Goal: Task Accomplishment & Management: Manage account settings

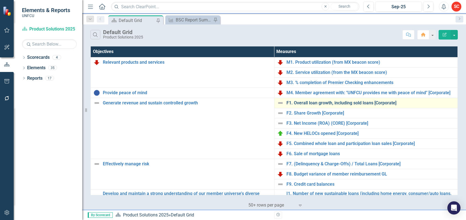
click at [365, 102] on link "F1. Overall loan growth, including sold loans [Corporate]" at bounding box center [371, 102] width 169 height 5
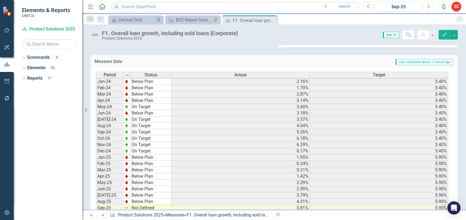
scroll to position [141, 0]
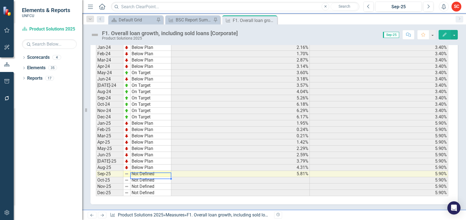
click at [150, 172] on td "Not Defined" at bounding box center [151, 174] width 41 height 6
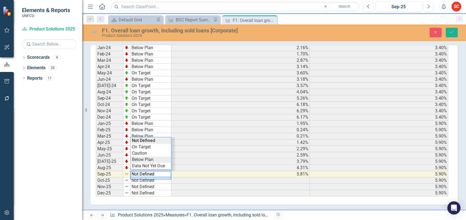
type textarea "Below Plan"
click at [155, 155] on div "Period Status Actual Target Jan-24 Below Plan 2.16% 3.40% Feb-24 Below Plan 1.7…" at bounding box center [272, 117] width 353 height 159
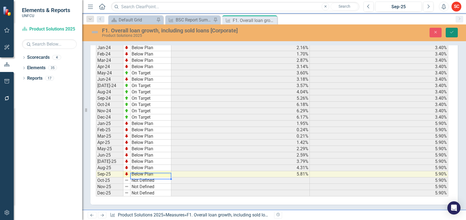
click at [452, 31] on icon "Save" at bounding box center [452, 32] width 5 height 4
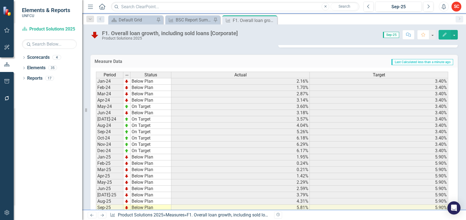
scroll to position [140, 0]
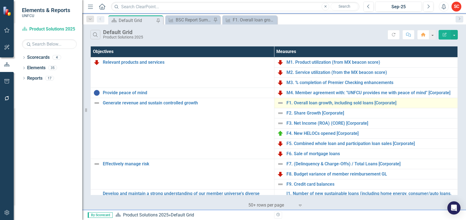
click at [280, 104] on img at bounding box center [280, 103] width 7 height 7
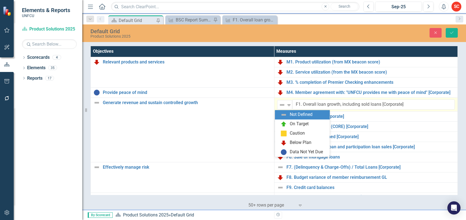
click at [280, 104] on img at bounding box center [282, 105] width 7 height 7
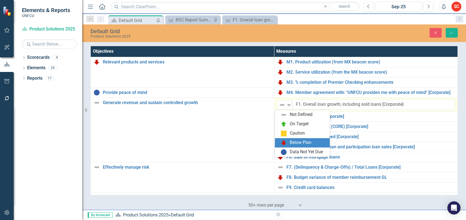
click at [308, 142] on div "Below Plan" at bounding box center [301, 142] width 22 height 6
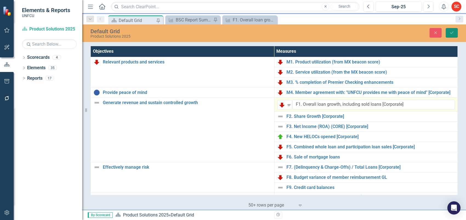
click at [450, 32] on icon "Save" at bounding box center [452, 33] width 5 height 4
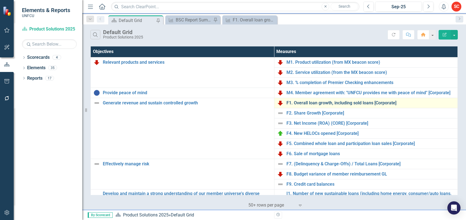
click at [383, 102] on link "F1. Overall loan growth, including sold loans [Corporate]" at bounding box center [371, 102] width 169 height 5
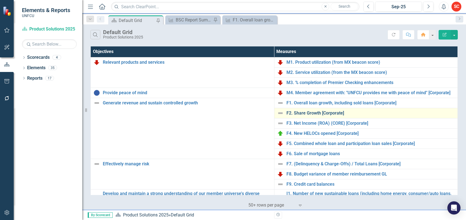
click at [335, 113] on link "F2. Share Growth [Corporate]" at bounding box center [371, 113] width 169 height 5
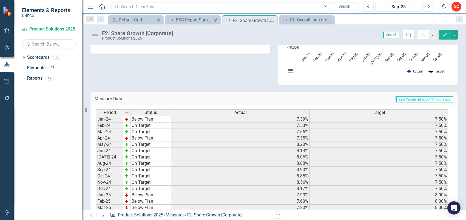
scroll to position [178, 0]
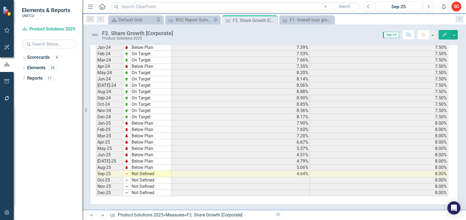
click at [159, 171] on td "Not Defined" at bounding box center [151, 174] width 41 height 6
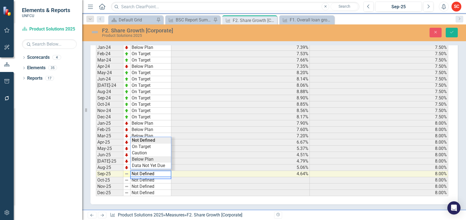
type textarea "Below Plan"
click at [161, 156] on div "Period Status Actual Target Jan-24 Below Plan 7.39% 7.50% Feb-24 On Target 7.53…" at bounding box center [272, 117] width 353 height 159
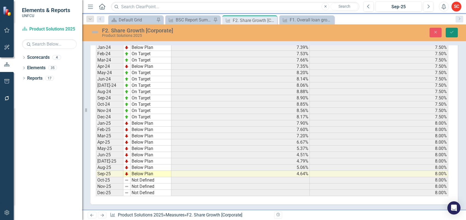
click at [451, 35] on button "Save" at bounding box center [452, 33] width 12 height 10
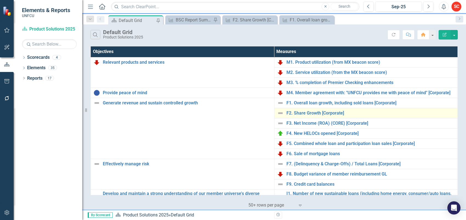
click at [279, 114] on img at bounding box center [280, 113] width 7 height 7
click at [279, 113] on img at bounding box center [280, 113] width 7 height 7
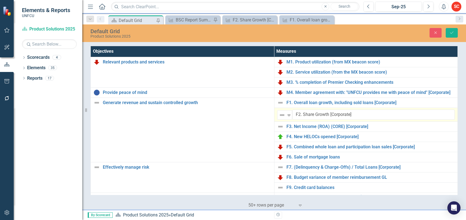
click at [279, 113] on img at bounding box center [282, 115] width 7 height 7
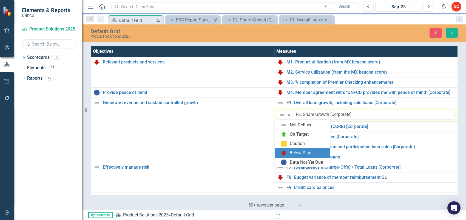
click at [291, 150] on div "Below Plan" at bounding box center [301, 153] width 22 height 6
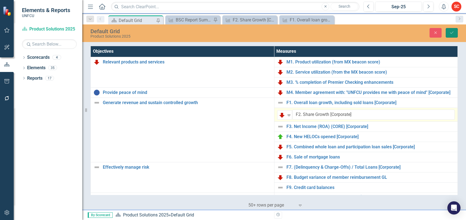
click at [451, 32] on icon "Save" at bounding box center [452, 33] width 5 height 4
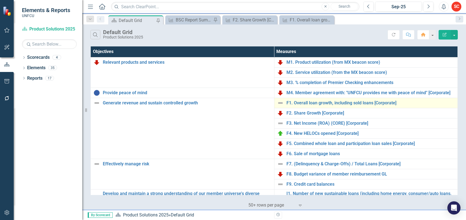
click at [279, 103] on img at bounding box center [280, 103] width 7 height 7
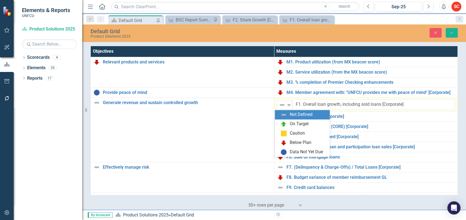
click at [279, 103] on img at bounding box center [282, 105] width 7 height 7
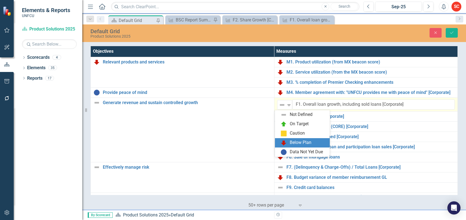
click at [308, 142] on div "Below Plan" at bounding box center [301, 142] width 22 height 6
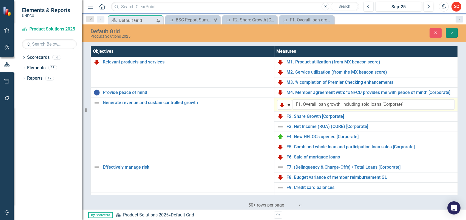
click at [453, 32] on icon "Save" at bounding box center [452, 33] width 5 height 4
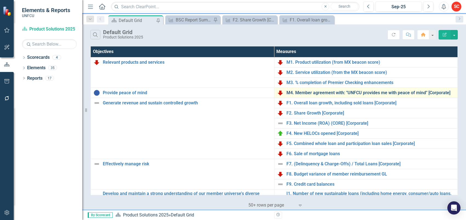
click at [389, 91] on link "M4. Member agreement with: "UNFCU provides me with peace of mind" [Corporate]" at bounding box center [371, 92] width 169 height 5
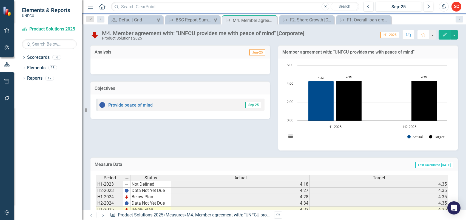
scroll to position [33, 0]
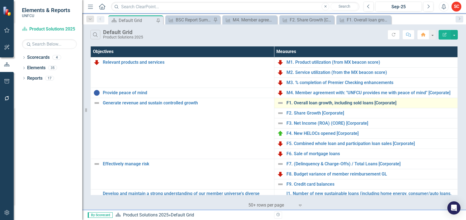
click at [313, 102] on link "F1. Overall loan growth, including sold loans [Corporate]" at bounding box center [371, 102] width 169 height 5
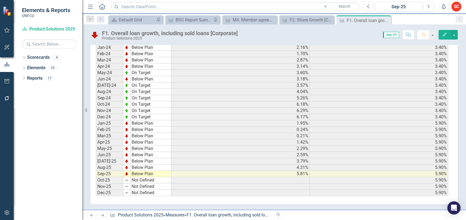
scroll to position [140, 0]
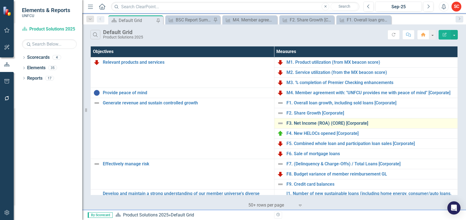
click at [327, 123] on link "F3. Net Income (ROA) (CORE) [Corporate]" at bounding box center [371, 123] width 169 height 5
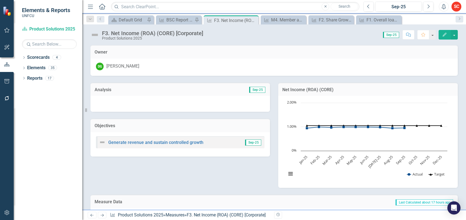
scroll to position [178, 0]
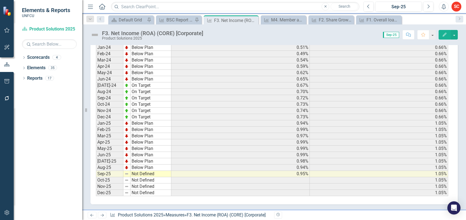
click at [167, 173] on td "Not Defined" at bounding box center [151, 174] width 41 height 6
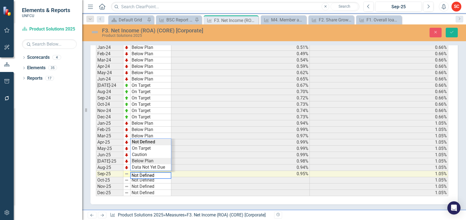
type textarea "Below Plan"
click at [161, 156] on div "Period Status Actual Target Jan-24 Below Plan 0.51% 0.66% Feb-24 Below Plan 0.4…" at bounding box center [272, 117] width 353 height 158
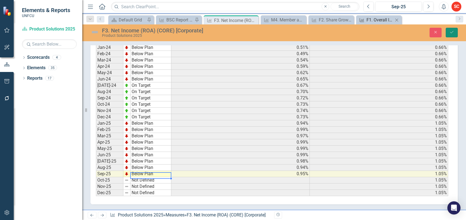
drag, startPoint x: 449, startPoint y: 31, endPoint x: 400, endPoint y: 21, distance: 50.4
click at [450, 31] on icon "Save" at bounding box center [452, 32] width 5 height 4
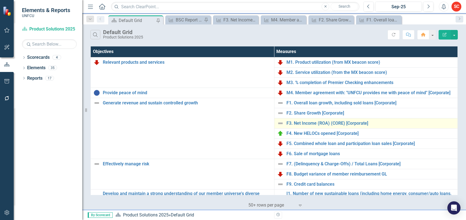
click at [278, 123] on img at bounding box center [280, 123] width 7 height 7
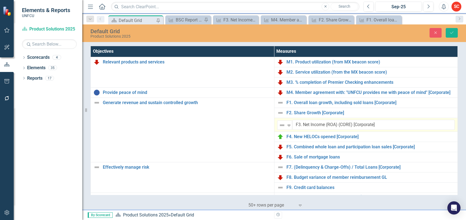
click at [279, 123] on img at bounding box center [282, 125] width 7 height 7
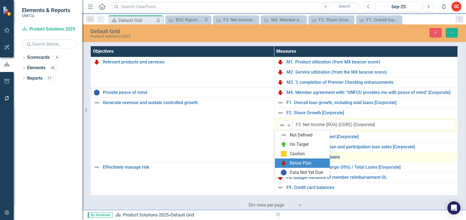
click at [309, 161] on div "Below Plan" at bounding box center [301, 163] width 22 height 6
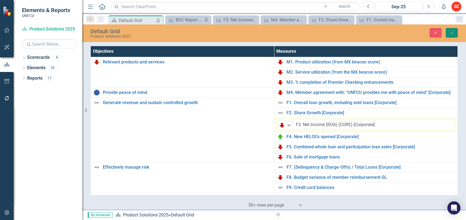
click at [451, 29] on button "Save" at bounding box center [452, 33] width 12 height 10
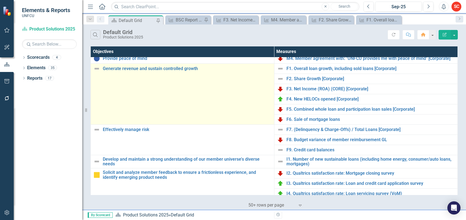
scroll to position [69, 0]
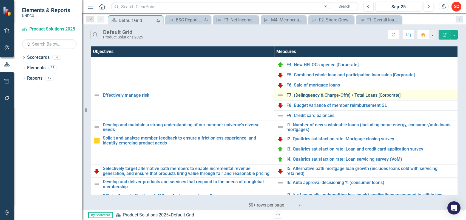
click at [321, 96] on link "F7. (Delinquency & Charge-Offs) / Total Loans [Corporate]" at bounding box center [371, 95] width 169 height 5
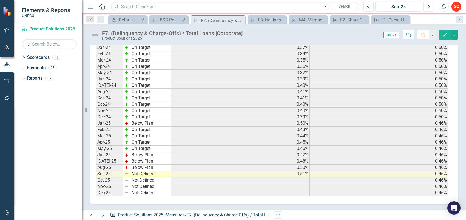
scroll to position [141, 0]
click at [158, 171] on td "Not Defined" at bounding box center [151, 174] width 41 height 6
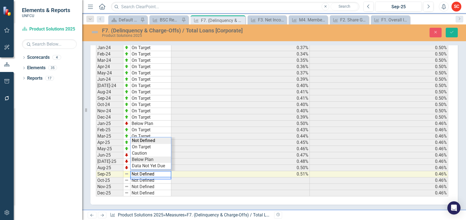
type textarea "Below Plan"
click at [160, 156] on div "Period Status Actual Target Jan-24 On Target 0.37% 0.50% Feb-24 On Target 0.34%…" at bounding box center [272, 117] width 353 height 159
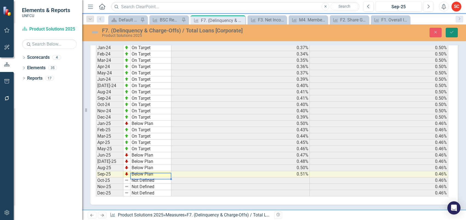
click at [451, 33] on icon "Save" at bounding box center [452, 32] width 5 height 4
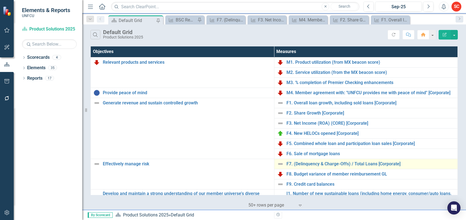
click at [278, 165] on img at bounding box center [280, 164] width 7 height 7
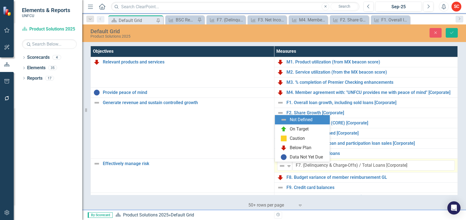
click at [279, 165] on img at bounding box center [282, 165] width 7 height 7
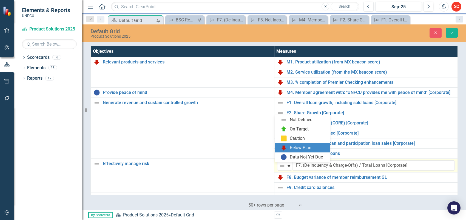
click at [299, 146] on div "Below Plan" at bounding box center [301, 148] width 22 height 6
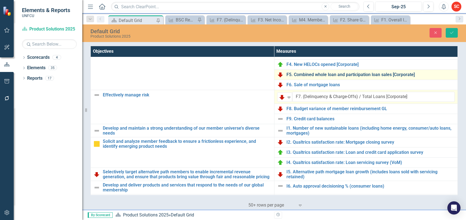
scroll to position [103, 0]
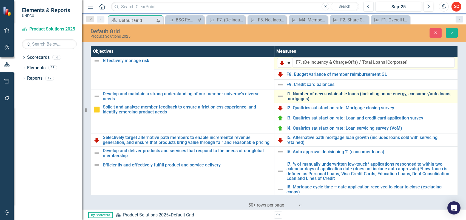
click at [303, 96] on link "I1. Number of new sustainable loans (including home energy, consumer/auto loans…" at bounding box center [371, 96] width 169 height 10
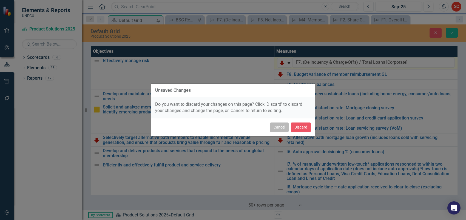
click at [281, 126] on button "Cancel" at bounding box center [279, 127] width 19 height 10
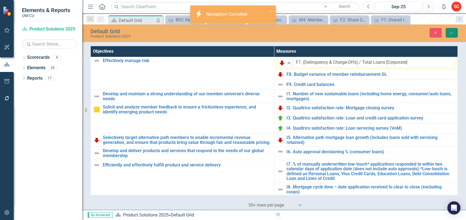
click at [453, 32] on icon "Save" at bounding box center [452, 33] width 5 height 4
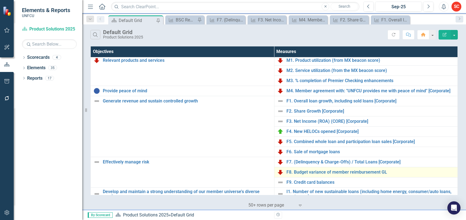
scroll to position [0, 0]
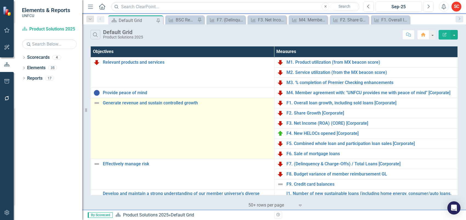
click at [99, 104] on img at bounding box center [97, 103] width 7 height 7
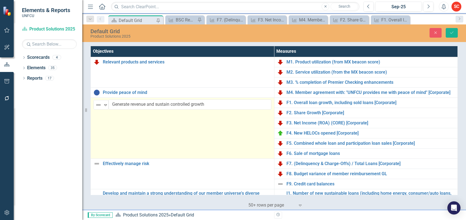
click at [99, 104] on img at bounding box center [98, 105] width 7 height 7
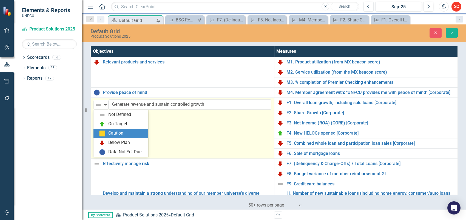
click at [120, 130] on div "Caution" at bounding box center [115, 133] width 15 height 6
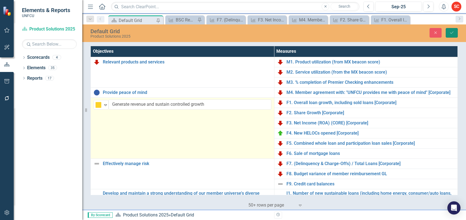
click at [450, 29] on button "Save" at bounding box center [452, 33] width 12 height 10
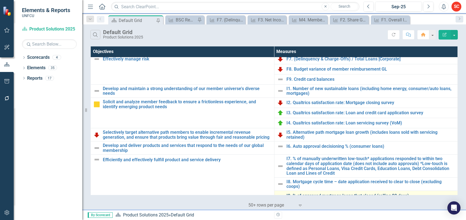
scroll to position [71, 0]
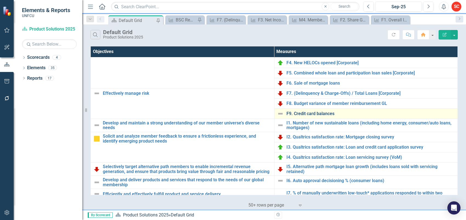
click at [316, 113] on link "F9. Credit card balances" at bounding box center [371, 113] width 169 height 5
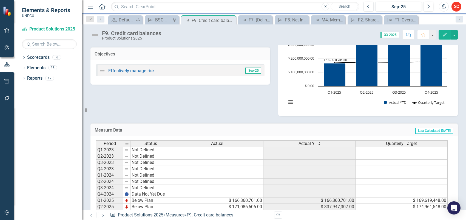
scroll to position [65, 0]
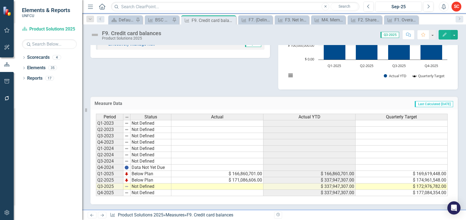
click at [227, 184] on td at bounding box center [218, 186] width 92 height 6
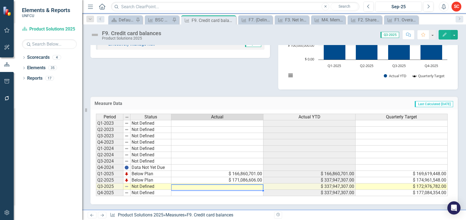
click at [227, 184] on td at bounding box center [218, 186] width 92 height 6
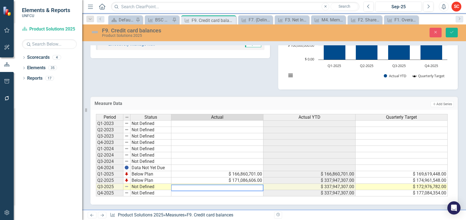
paste textarea "$ 172,976,782"
drag, startPoint x: 210, startPoint y: 182, endPoint x: 164, endPoint y: 180, distance: 46.7
click at [163, 180] on div "Period Status Actual Actual YTD Quarterly Target Q1-2023 Not Defined Q2-2023 No…" at bounding box center [272, 155] width 353 height 83
type textarea "172976782.00"
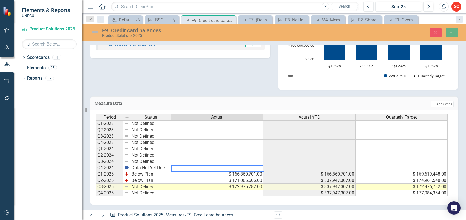
click at [182, 165] on td at bounding box center [218, 168] width 92 height 6
click at [451, 31] on icon "Save" at bounding box center [452, 32] width 5 height 4
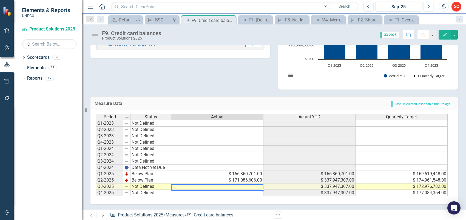
click at [196, 183] on td at bounding box center [218, 186] width 92 height 6
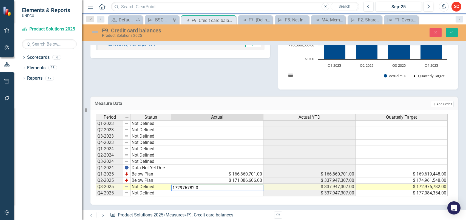
type textarea "172976782.00"
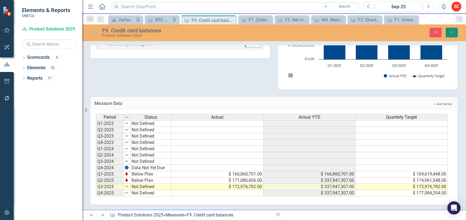
click at [452, 32] on icon "Save" at bounding box center [452, 32] width 5 height 4
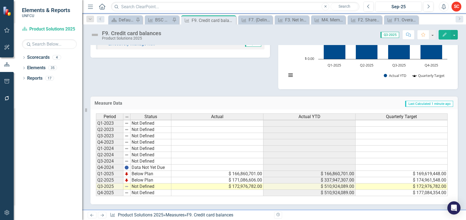
scroll to position [1, 3]
click at [161, 183] on td "Not Defined" at bounding box center [151, 186] width 41 height 6
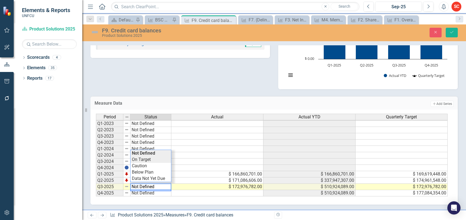
type textarea "On Target"
click at [153, 156] on div "Period Status Actual Actual YTD Quarterly Target Q1-2023 Not Defined Q2-2023 No…" at bounding box center [272, 155] width 353 height 83
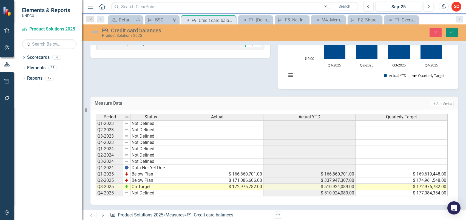
click at [454, 32] on icon "Save" at bounding box center [452, 32] width 5 height 4
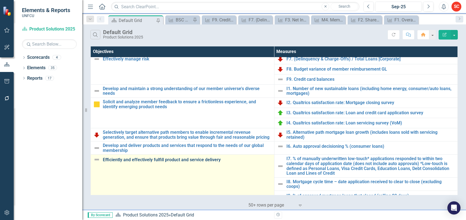
scroll to position [71, 0]
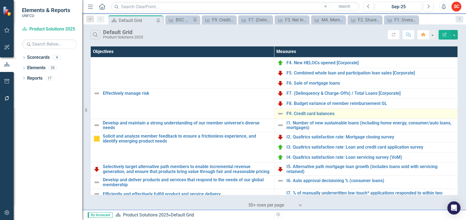
click at [279, 114] on img at bounding box center [280, 113] width 7 height 7
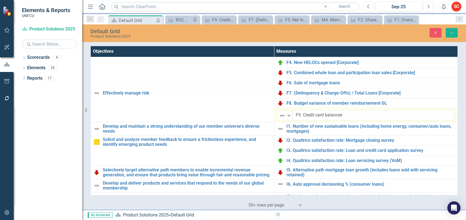
click at [279, 114] on img at bounding box center [282, 115] width 7 height 7
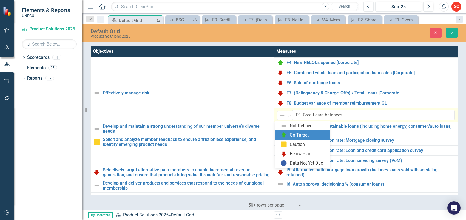
click at [309, 134] on div "On Target" at bounding box center [304, 135] width 46 height 7
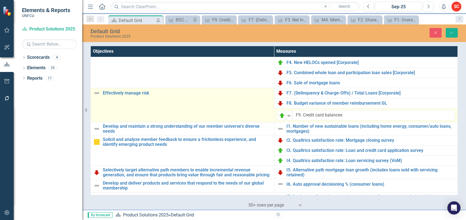
click at [97, 94] on img at bounding box center [97, 93] width 7 height 7
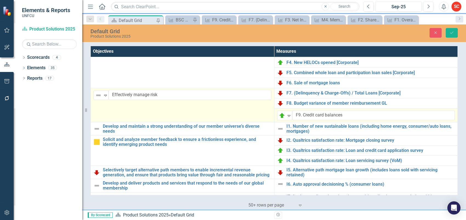
click at [97, 94] on img at bounding box center [98, 95] width 7 height 7
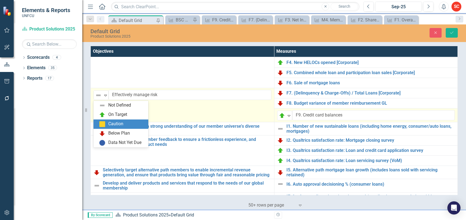
click at [116, 123] on div "Caution" at bounding box center [115, 124] width 15 height 6
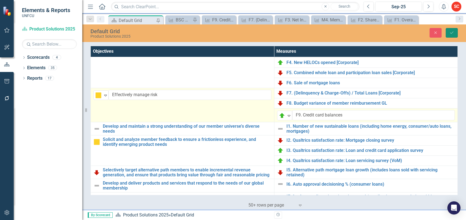
click at [450, 33] on icon "Save" at bounding box center [452, 33] width 5 height 4
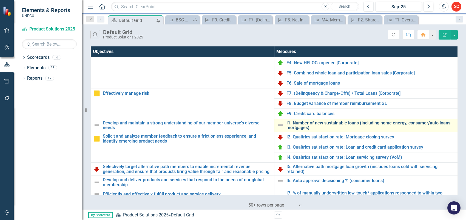
click at [338, 122] on link "I1. Number of new sustainable loans (including home energy, consumer/auto loans…" at bounding box center [371, 125] width 169 height 10
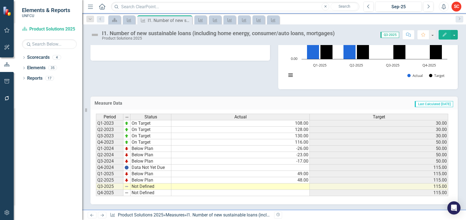
click at [260, 183] on td at bounding box center [241, 186] width 139 height 6
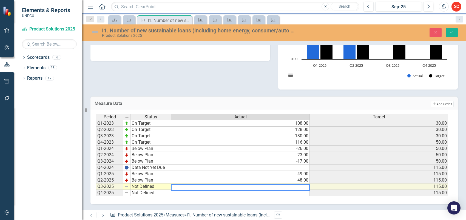
type textarea "5"
click at [275, 184] on td "5.00" at bounding box center [241, 186] width 139 height 6
type textarea "5"
type textarea "31"
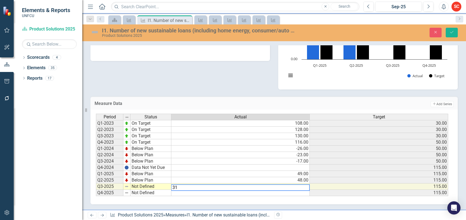
click at [268, 190] on td at bounding box center [241, 193] width 139 height 6
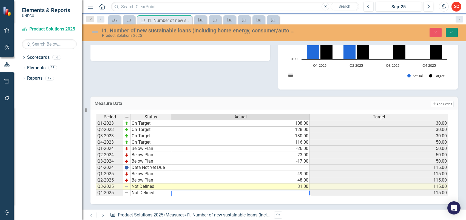
click at [451, 31] on icon "Save" at bounding box center [452, 32] width 5 height 4
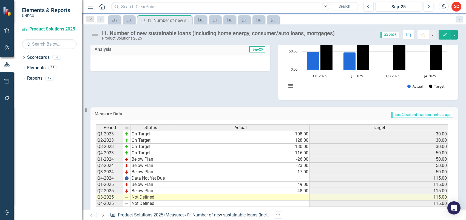
scroll to position [151, 0]
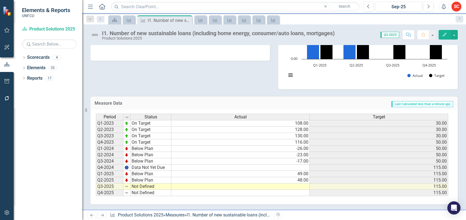
click at [198, 184] on td at bounding box center [241, 186] width 139 height 6
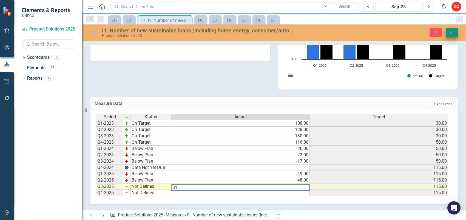
type textarea "31"
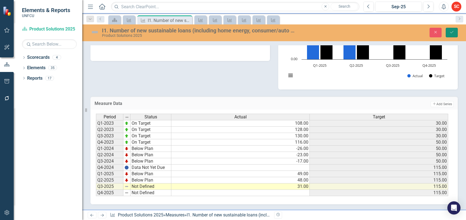
click at [453, 31] on icon "Save" at bounding box center [452, 32] width 5 height 4
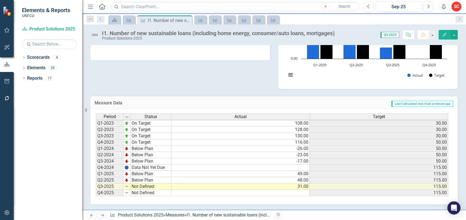
scroll to position [1, 0]
click at [158, 183] on td "Not Defined" at bounding box center [151, 186] width 41 height 6
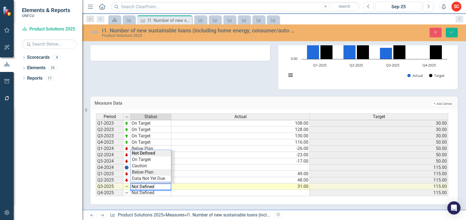
type textarea "Below Plan"
click at [158, 167] on div "Period Status Actual Target Q1-2023 On Target 108.00 30.00 Q2-2023 On Target 12…" at bounding box center [272, 154] width 353 height 83
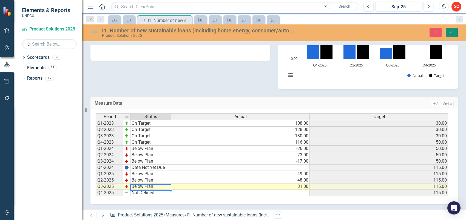
click at [455, 32] on button "Save" at bounding box center [452, 33] width 12 height 10
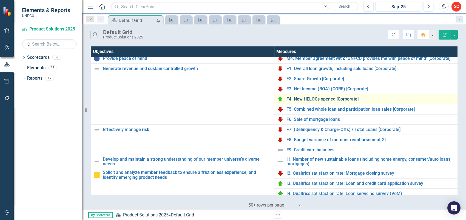
scroll to position [69, 0]
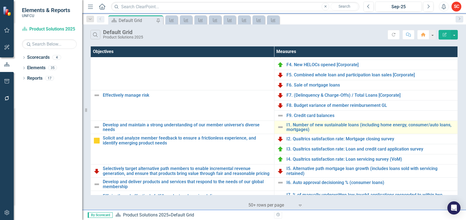
click at [280, 126] on img at bounding box center [280, 127] width 7 height 7
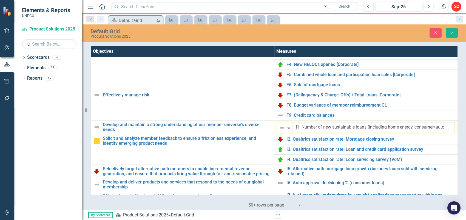
click at [280, 126] on img at bounding box center [282, 127] width 7 height 7
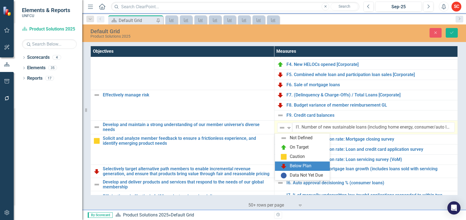
click at [306, 166] on div "Below Plan" at bounding box center [301, 166] width 22 height 6
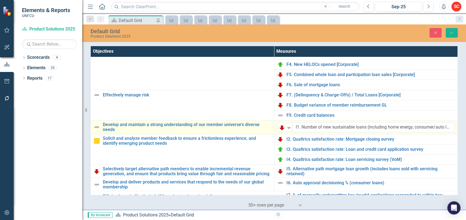
click at [97, 128] on img at bounding box center [97, 127] width 7 height 7
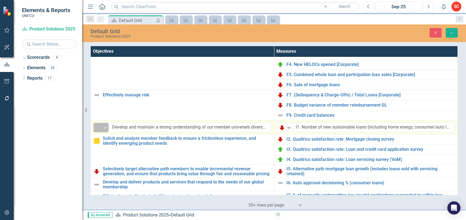
drag, startPoint x: 97, startPoint y: 128, endPoint x: 95, endPoint y: 124, distance: 4.3
click at [95, 124] on div "Not Defined" at bounding box center [99, 128] width 8 height 8
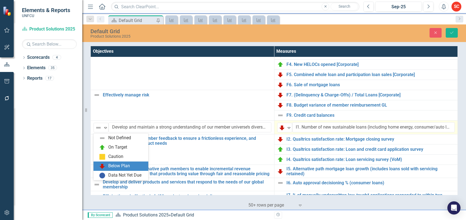
drag, startPoint x: 130, startPoint y: 165, endPoint x: 134, endPoint y: 162, distance: 5.2
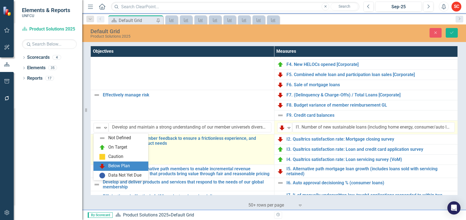
click at [130, 165] on div "Below Plan" at bounding box center [119, 166] width 22 height 6
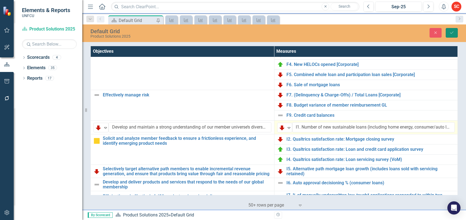
click at [453, 32] on icon "submit" at bounding box center [452, 33] width 3 height 2
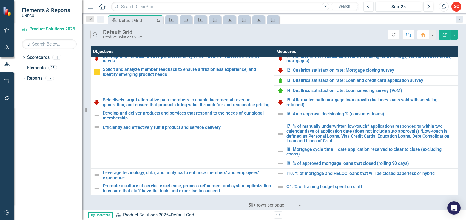
scroll to position [139, 0]
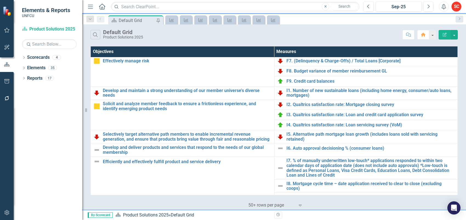
scroll to position [139, 0]
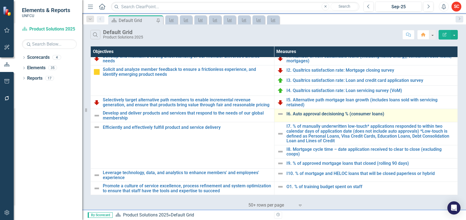
click at [303, 112] on link "I6. Auto approval decisioning % (consumer loans)" at bounding box center [371, 113] width 169 height 5
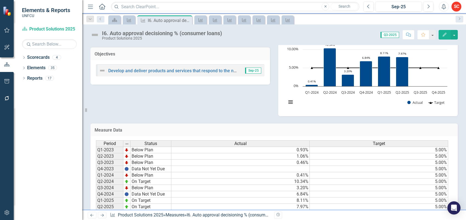
scroll to position [65, 0]
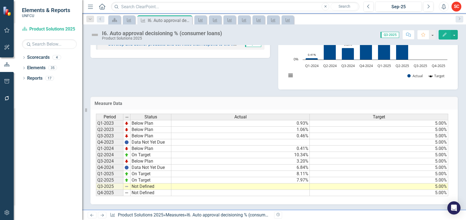
click at [267, 184] on td at bounding box center [241, 186] width 139 height 6
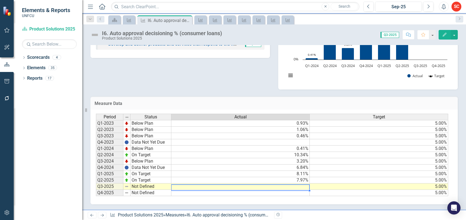
click at [267, 184] on td at bounding box center [241, 186] width 139 height 6
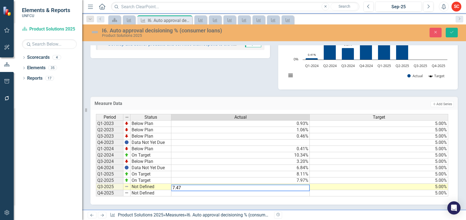
type textarea "3.2"
click at [96, 161] on div "Period Status Actual Target Q1-2023 Below Plan 0.93% 5.00% Q2-2023 Below Plan 1…" at bounding box center [96, 155] width 0 height 82
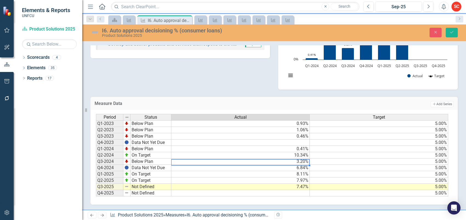
scroll to position [0, 4]
click at [168, 184] on td "Not Defined" at bounding box center [151, 187] width 41 height 6
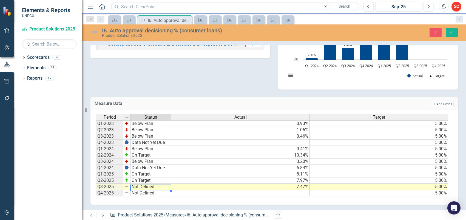
click at [168, 184] on td "Not Defined" at bounding box center [151, 187] width 41 height 6
type textarea "On Target"
click at [165, 158] on div "Period Status Actual Target Q1-2023 Below Plan 0.93% 5.00% Q2-2023 Below Plan 1…" at bounding box center [272, 155] width 353 height 83
click at [456, 33] on button "Save" at bounding box center [452, 33] width 12 height 10
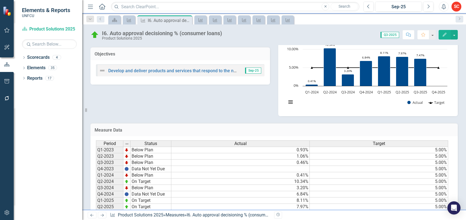
scroll to position [65, 0]
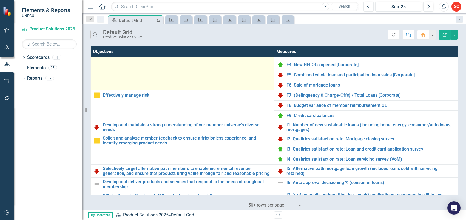
scroll to position [103, 0]
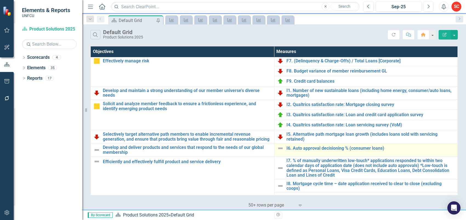
click at [279, 150] on img at bounding box center [280, 148] width 7 height 7
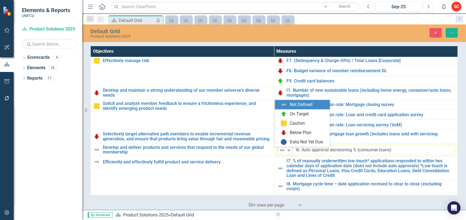
drag, startPoint x: 279, startPoint y: 150, endPoint x: 276, endPoint y: 147, distance: 4.1
click at [277, 147] on div "Not Defined Expand" at bounding box center [284, 150] width 15 height 10
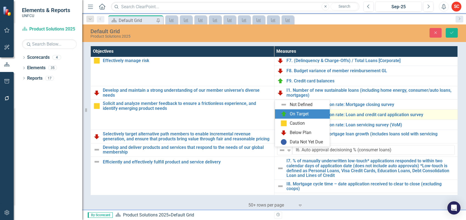
click at [295, 112] on div "On Target" at bounding box center [299, 114] width 19 height 6
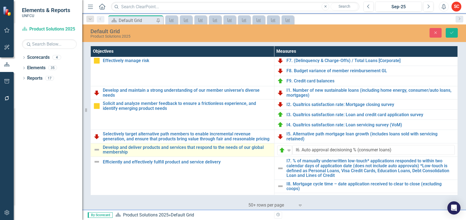
click at [98, 151] on img at bounding box center [97, 149] width 7 height 7
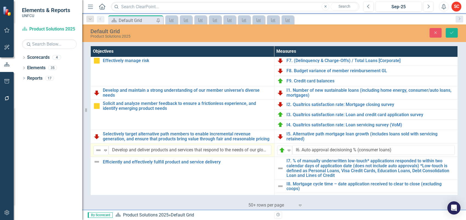
click at [98, 151] on img at bounding box center [98, 150] width 7 height 7
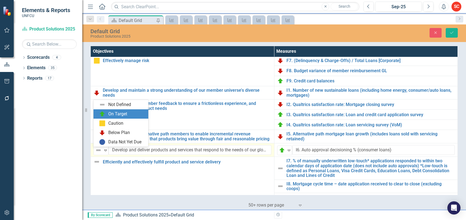
click at [122, 113] on div "On Target" at bounding box center [117, 114] width 19 height 6
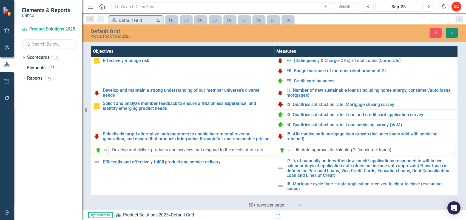
click at [451, 30] on button "Save" at bounding box center [452, 33] width 12 height 10
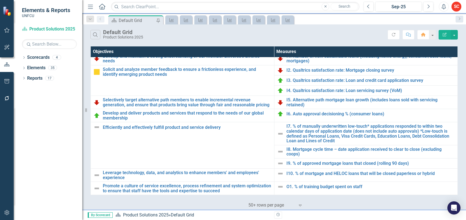
scroll to position [139, 0]
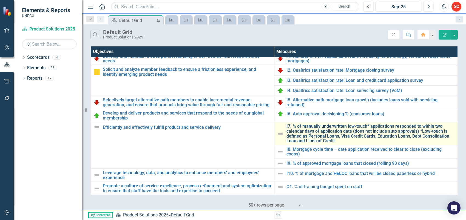
click at [335, 130] on link "I7. % of manually underwritten low-touch* applications responded to within two …" at bounding box center [371, 133] width 169 height 19
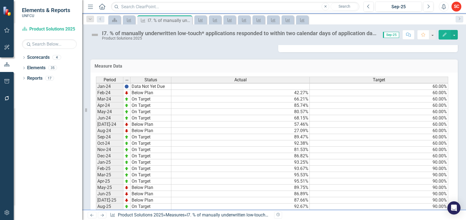
scroll to position [146, 0]
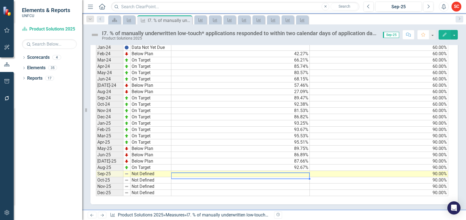
click at [256, 171] on td at bounding box center [241, 174] width 139 height 6
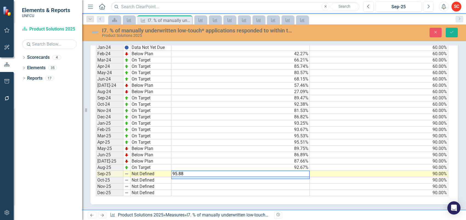
type textarea "95.88"
click at [156, 172] on td "Not Defined" at bounding box center [151, 174] width 41 height 6
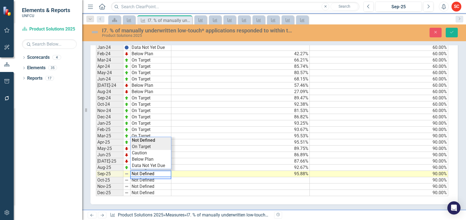
type textarea "On Target"
click at [158, 142] on div "Period Status Actual Target Jan-24 Data Not Yet Due 60.00% Feb-24 Below Plan 42…" at bounding box center [272, 117] width 353 height 159
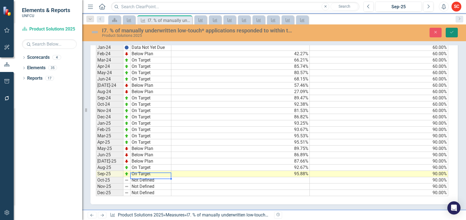
click at [454, 28] on button "Save" at bounding box center [452, 33] width 12 height 10
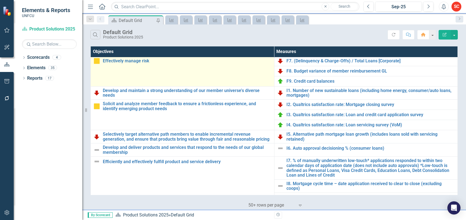
scroll to position [137, 0]
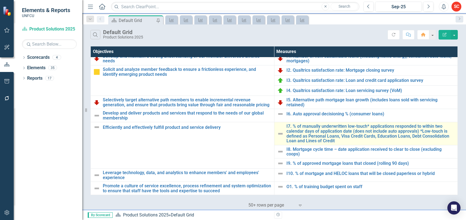
click at [279, 134] on img at bounding box center [280, 133] width 7 height 7
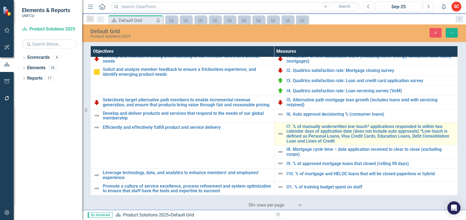
scroll to position [130, 0]
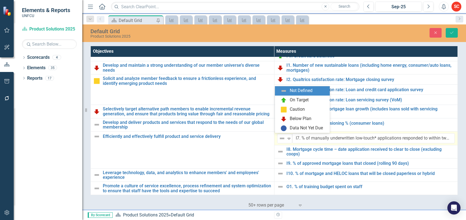
click at [279, 135] on img at bounding box center [282, 138] width 7 height 7
click at [301, 97] on div "On Target" at bounding box center [299, 100] width 19 height 6
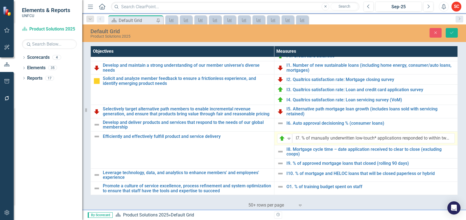
click at [446, 25] on div "Default Grid Product Solutions 2025 Close Save" at bounding box center [274, 33] width 384 height 18
click at [448, 30] on button "Save" at bounding box center [452, 33] width 12 height 10
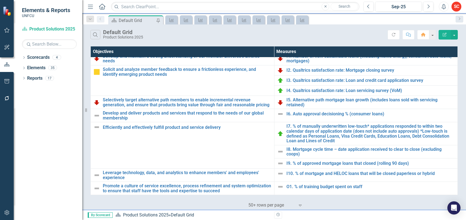
scroll to position [139, 0]
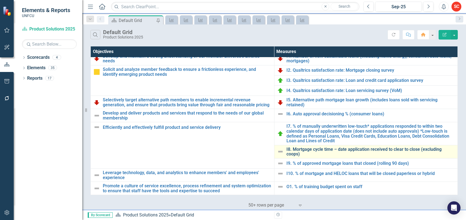
click at [383, 148] on link "I8. Mortgage cycle time – date application received to clear to close (excludin…" at bounding box center [371, 152] width 169 height 10
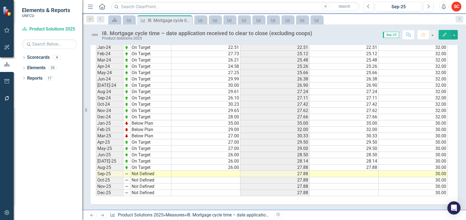
scroll to position [140, 0]
click at [196, 171] on td at bounding box center [206, 174] width 69 height 6
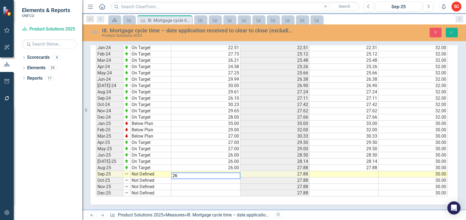
type textarea "26"
click at [203, 191] on td at bounding box center [206, 193] width 69 height 6
click at [452, 31] on icon "Save" at bounding box center [452, 32] width 5 height 4
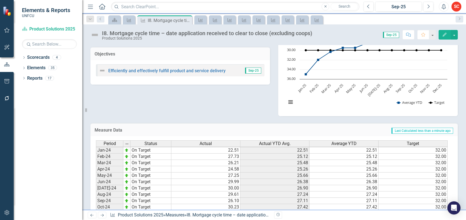
scroll to position [137, 0]
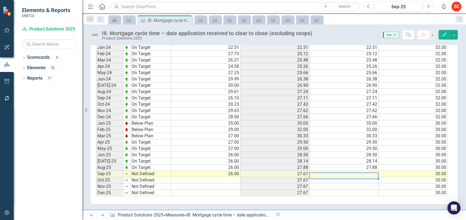
click at [334, 172] on td at bounding box center [344, 174] width 69 height 6
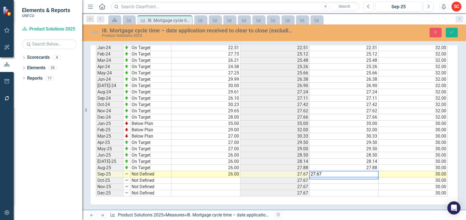
type textarea "27.67"
click at [157, 173] on td "Not Defined" at bounding box center [151, 174] width 41 height 6
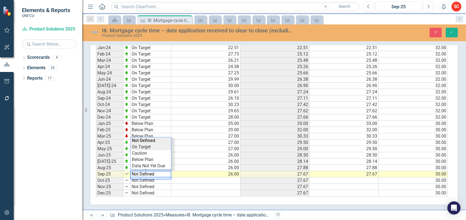
click at [155, 148] on div "Period Status Actual Actual YTD Avg. Average YTD Target Jan-24 On Target 22.51 …" at bounding box center [272, 117] width 353 height 159
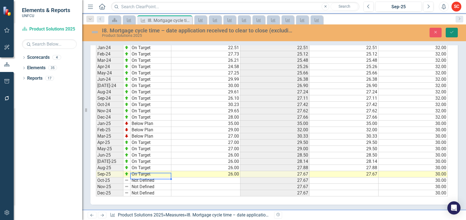
click at [451, 35] on button "Save" at bounding box center [452, 33] width 12 height 10
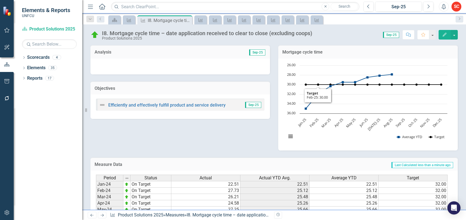
scroll to position [69, 0]
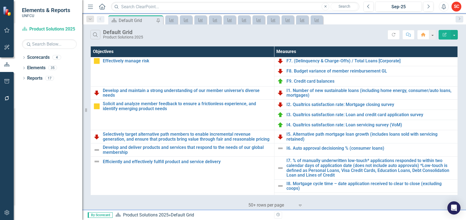
scroll to position [139, 0]
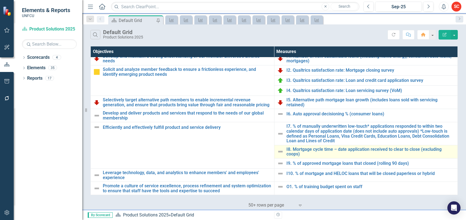
click at [278, 150] on img at bounding box center [280, 151] width 7 height 7
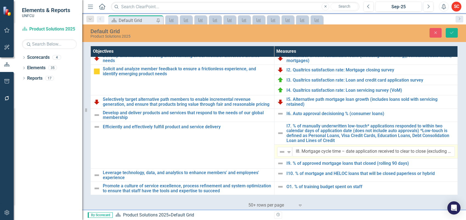
click at [279, 150] on img at bounding box center [282, 151] width 7 height 7
click at [452, 34] on icon "Save" at bounding box center [452, 33] width 5 height 4
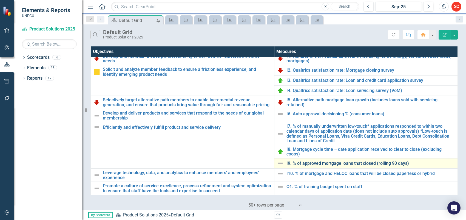
click at [305, 161] on link "I9. % of approved mortgage loans that closed (rolling 90 days)" at bounding box center [371, 163] width 169 height 5
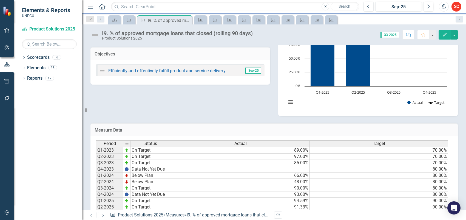
scroll to position [65, 0]
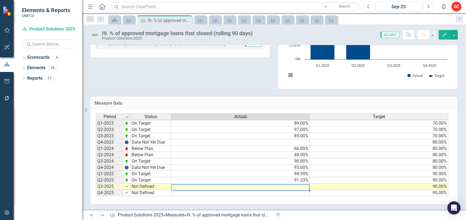
click at [224, 183] on td at bounding box center [241, 186] width 139 height 6
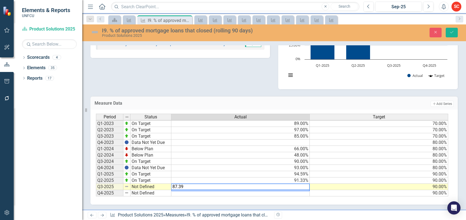
type textarea "87.39"
click at [456, 136] on div "Measure Data Add Add Series Period Status Actual Target Q1-2023 On Target 89.00…" at bounding box center [274, 146] width 376 height 115
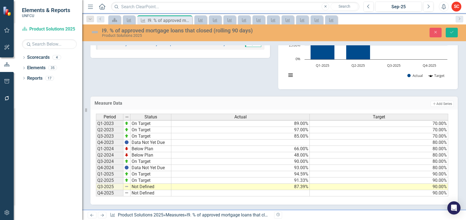
click at [157, 184] on td "Not Defined" at bounding box center [151, 187] width 41 height 6
click at [157, 169] on div "Period Status Actual Target Q1-2023 On Target 89.00% 70.00% Q2-2023 On Target 9…" at bounding box center [272, 155] width 353 height 83
click at [452, 33] on icon "Save" at bounding box center [452, 32] width 5 height 4
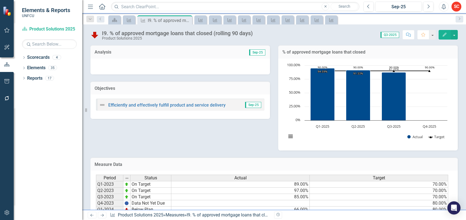
scroll to position [65, 0]
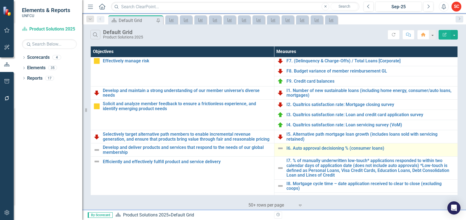
scroll to position [139, 0]
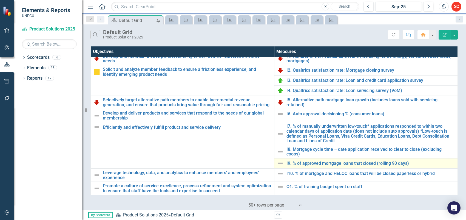
click at [279, 162] on img at bounding box center [280, 163] width 7 height 7
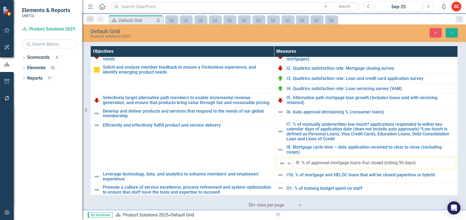
click at [279, 162] on img at bounding box center [282, 163] width 7 height 7
click at [451, 32] on icon "Save" at bounding box center [452, 33] width 5 height 4
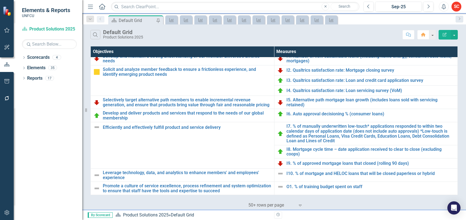
scroll to position [139, 0]
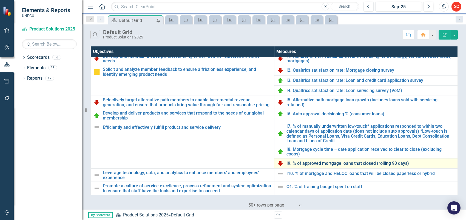
click at [317, 162] on link "I9. % of approved mortgage loans that closed (rolling 90 days)" at bounding box center [371, 163] width 169 height 5
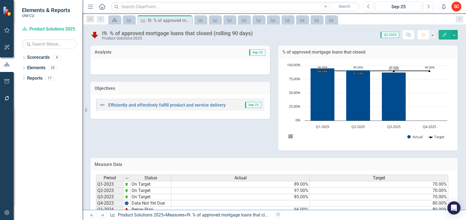
scroll to position [65, 0]
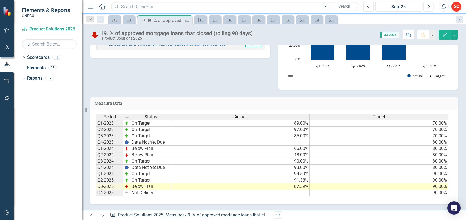
click at [258, 183] on td "87.39%" at bounding box center [241, 186] width 139 height 6
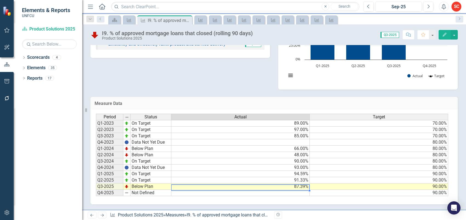
click at [258, 183] on td "87.39%" at bounding box center [241, 186] width 139 height 6
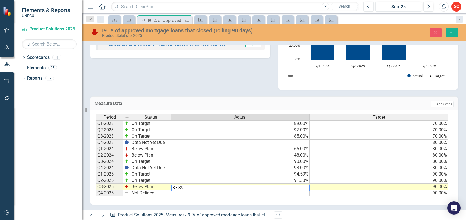
drag, startPoint x: 258, startPoint y: 182, endPoint x: 257, endPoint y: 175, distance: 7.0
click at [169, 183] on div "Period Status Actual Target Q1-2023 On Target 89.00% 70.00% Q2-2023 On Target 9…" at bounding box center [272, 155] width 353 height 83
type textarea "76.62"
click at [450, 28] on button "Save" at bounding box center [452, 33] width 12 height 10
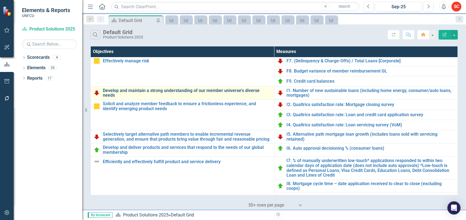
scroll to position [139, 0]
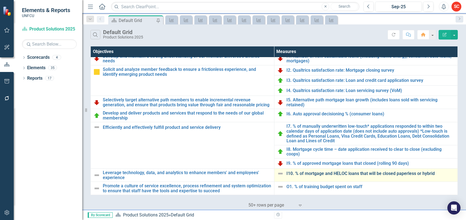
click at [309, 172] on link "I10. % of mortgage and HELOC loans that will be closed paperless or hybrid" at bounding box center [371, 173] width 169 height 5
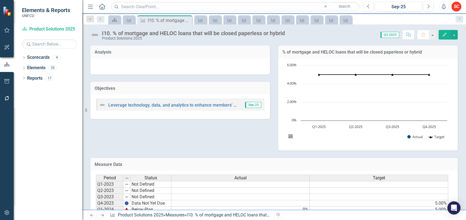
scroll to position [65, 0]
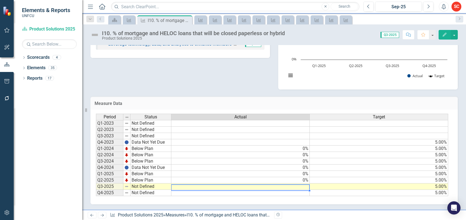
click at [177, 184] on td at bounding box center [241, 186] width 139 height 6
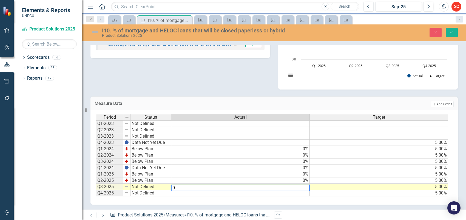
type textarea "0"
click at [160, 186] on td "Not Defined" at bounding box center [151, 187] width 41 height 6
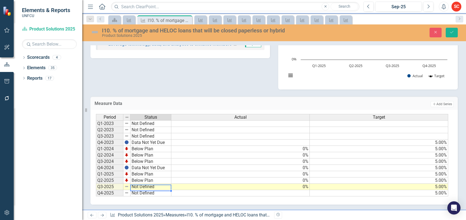
click at [159, 184] on td "Not Defined" at bounding box center [151, 187] width 41 height 6
click at [160, 176] on div "Period Status Actual Target Q1-2023 Not Defined Q2-2023 Not Defined Q3-2023 Not…" at bounding box center [272, 155] width 353 height 83
click at [163, 184] on td "Data Not Yet Due" at bounding box center [151, 187] width 41 height 6
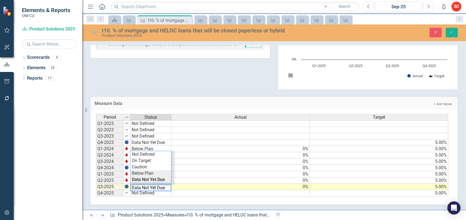
type textarea "Below Plan"
click at [161, 171] on div "Period Status Actual Target Q1-2023 Not Defined Q2-2023 Not Defined Q3-2023 Not…" at bounding box center [272, 155] width 353 height 83
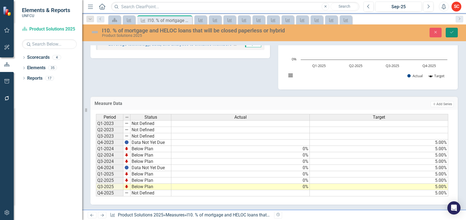
click at [454, 29] on button "Save" at bounding box center [452, 33] width 12 height 10
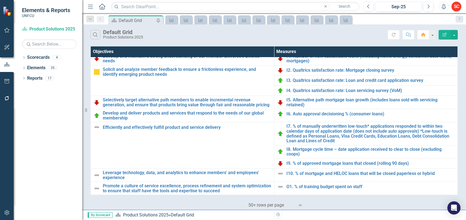
scroll to position [139, 0]
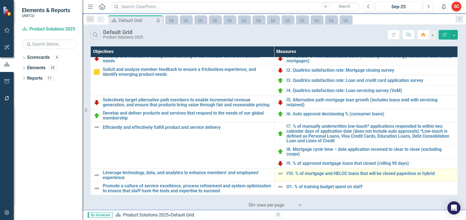
click at [278, 175] on img at bounding box center [280, 173] width 7 height 7
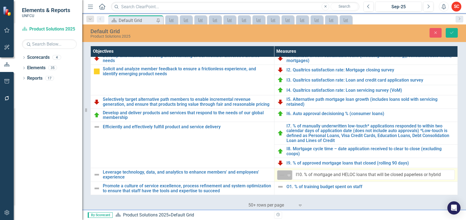
drag, startPoint x: 278, startPoint y: 175, endPoint x: 275, endPoint y: 172, distance: 4.1
click at [277, 172] on div "Not Defined Expand" at bounding box center [284, 175] width 15 height 10
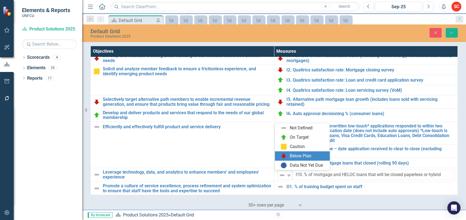
click at [295, 153] on div "Below Plan" at bounding box center [301, 156] width 22 height 6
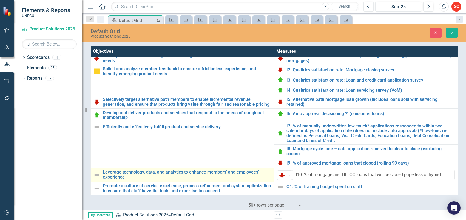
click at [95, 173] on img at bounding box center [97, 174] width 7 height 7
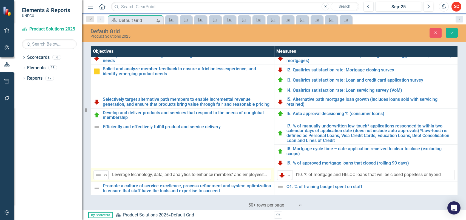
click at [95, 173] on img at bounding box center [98, 175] width 7 height 7
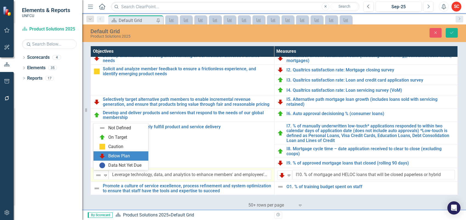
click at [119, 156] on div "Below Plan" at bounding box center [119, 156] width 22 height 6
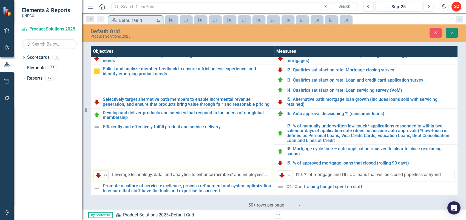
click at [450, 32] on icon "Save" at bounding box center [452, 33] width 5 height 4
